Goal: Transaction & Acquisition: Book appointment/travel/reservation

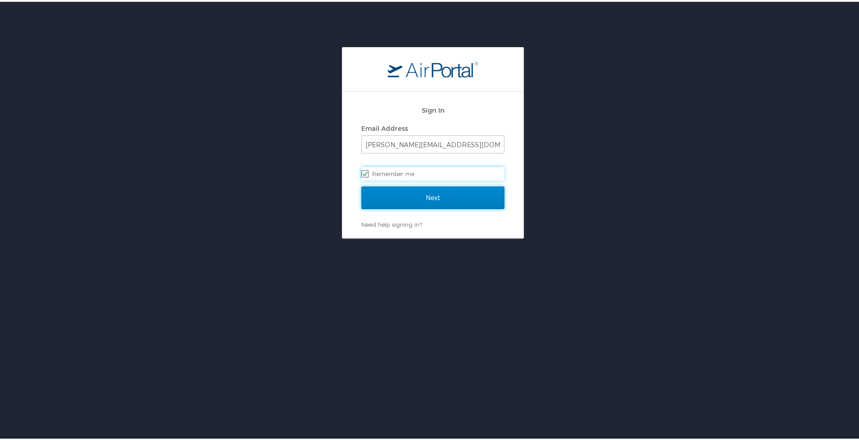
click at [426, 196] on input "Next" at bounding box center [432, 196] width 143 height 23
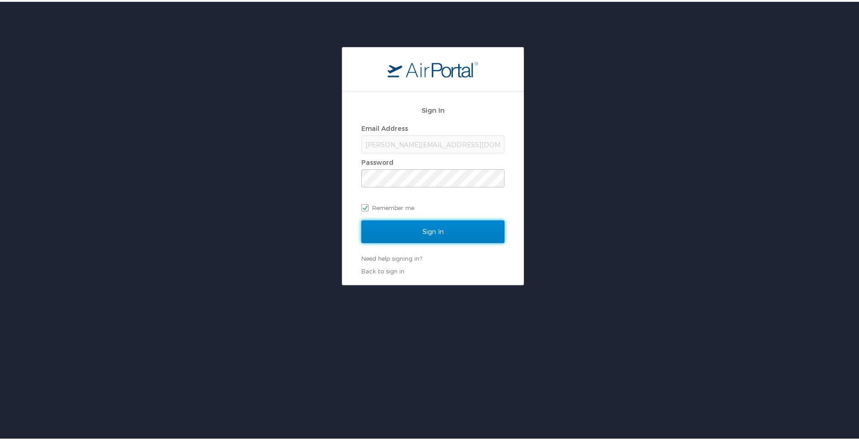
click at [424, 231] on input "Sign In" at bounding box center [432, 230] width 143 height 23
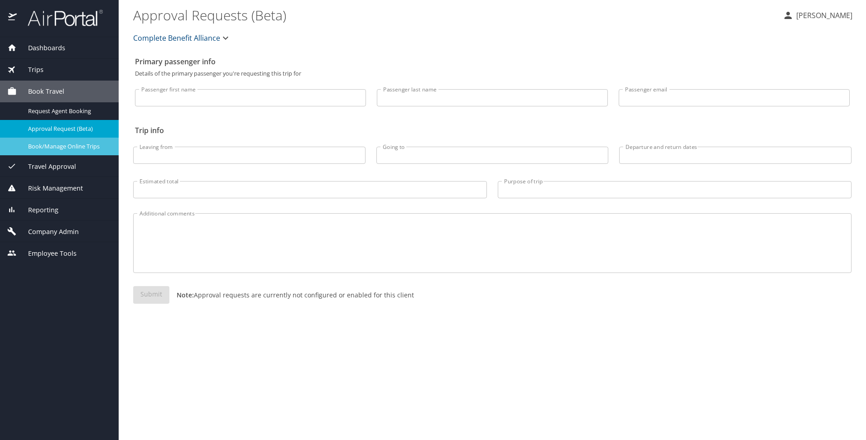
click at [64, 149] on span "Book/Manage Online Trips" at bounding box center [68, 146] width 80 height 9
